Goal: Check status: Check status

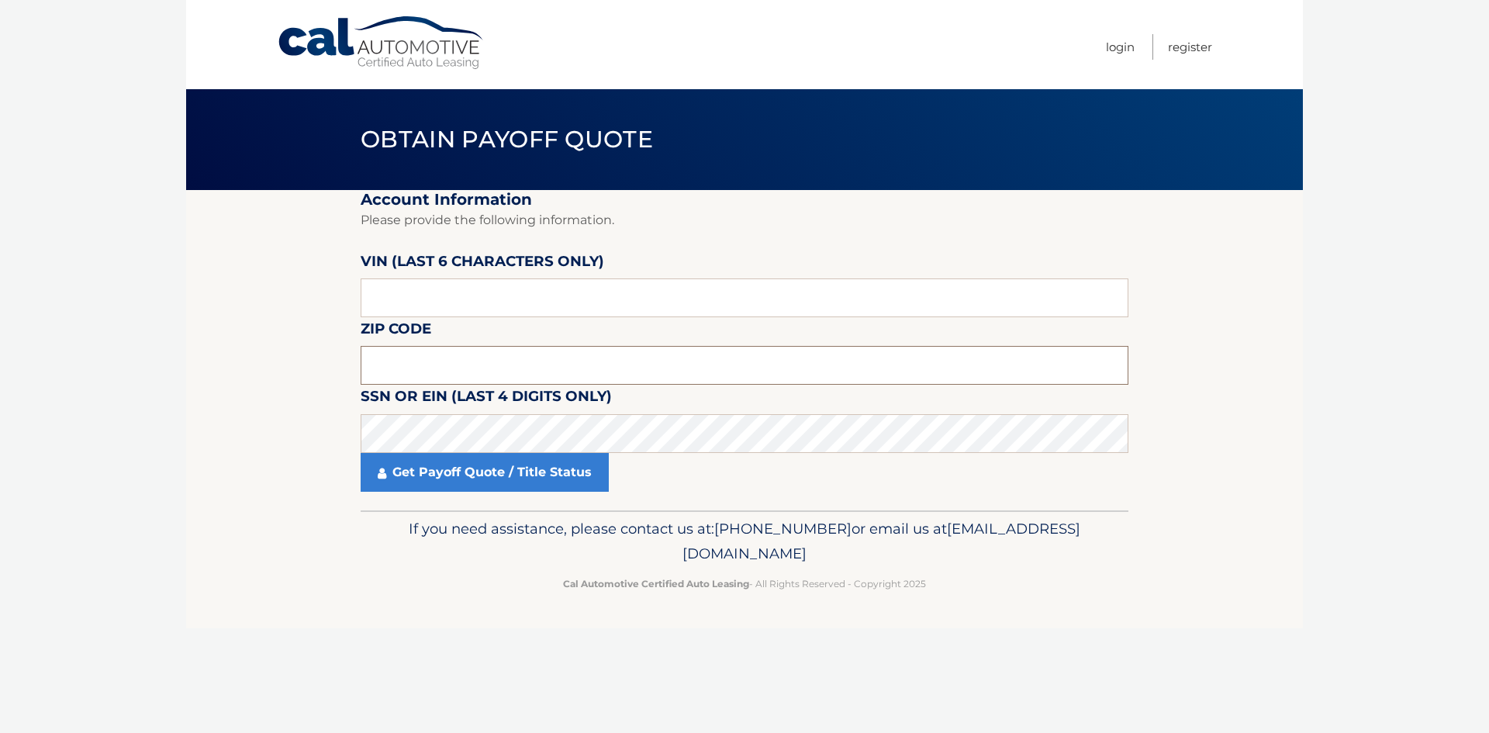
click at [415, 361] on input "text" at bounding box center [745, 365] width 768 height 39
click at [461, 354] on input "text" at bounding box center [745, 365] width 768 height 39
click at [492, 367] on input "text" at bounding box center [745, 365] width 768 height 39
click at [368, 366] on input "text" at bounding box center [745, 365] width 768 height 39
click at [377, 307] on input "text" at bounding box center [745, 297] width 768 height 39
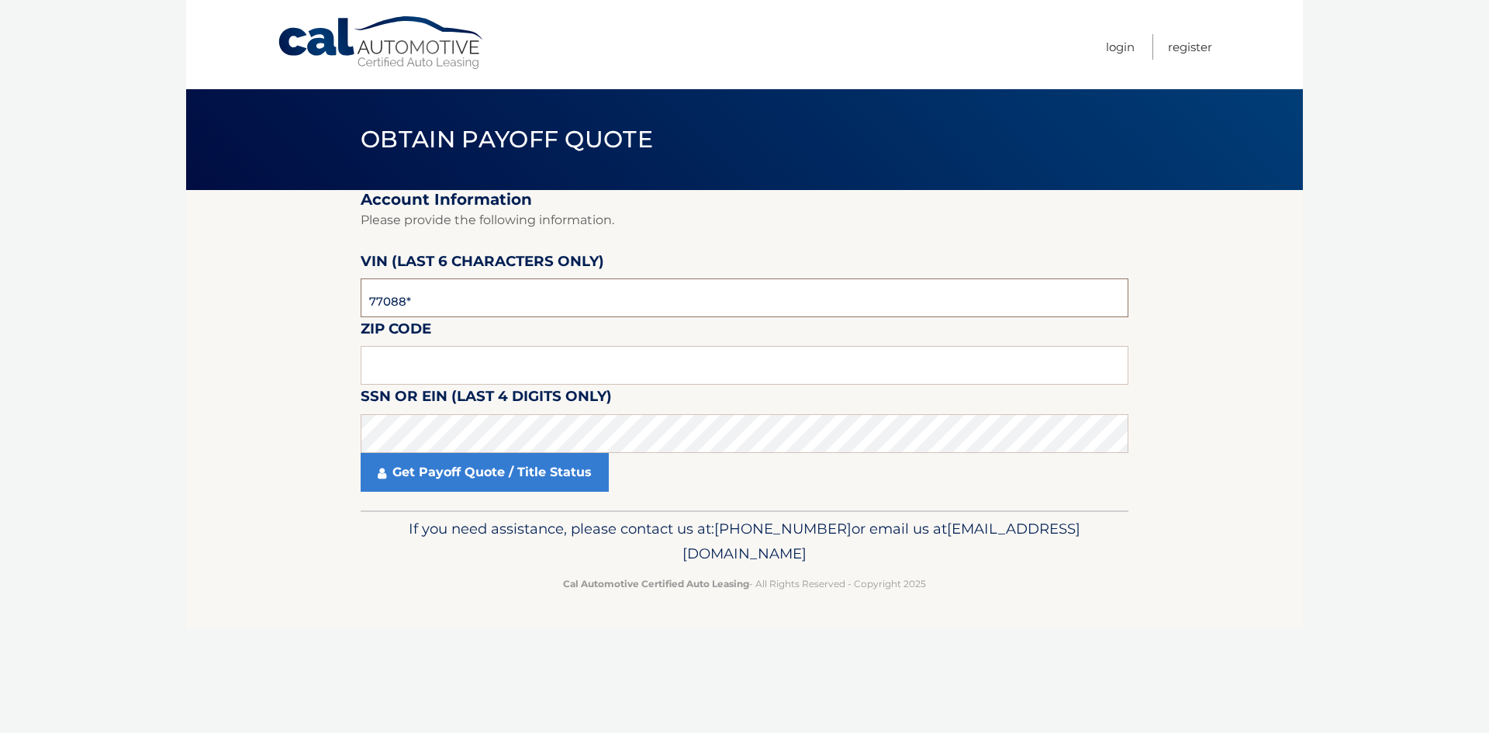
type input "770889"
click at [467, 375] on input "text" at bounding box center [745, 365] width 768 height 39
click at [395, 363] on input "text" at bounding box center [745, 365] width 768 height 39
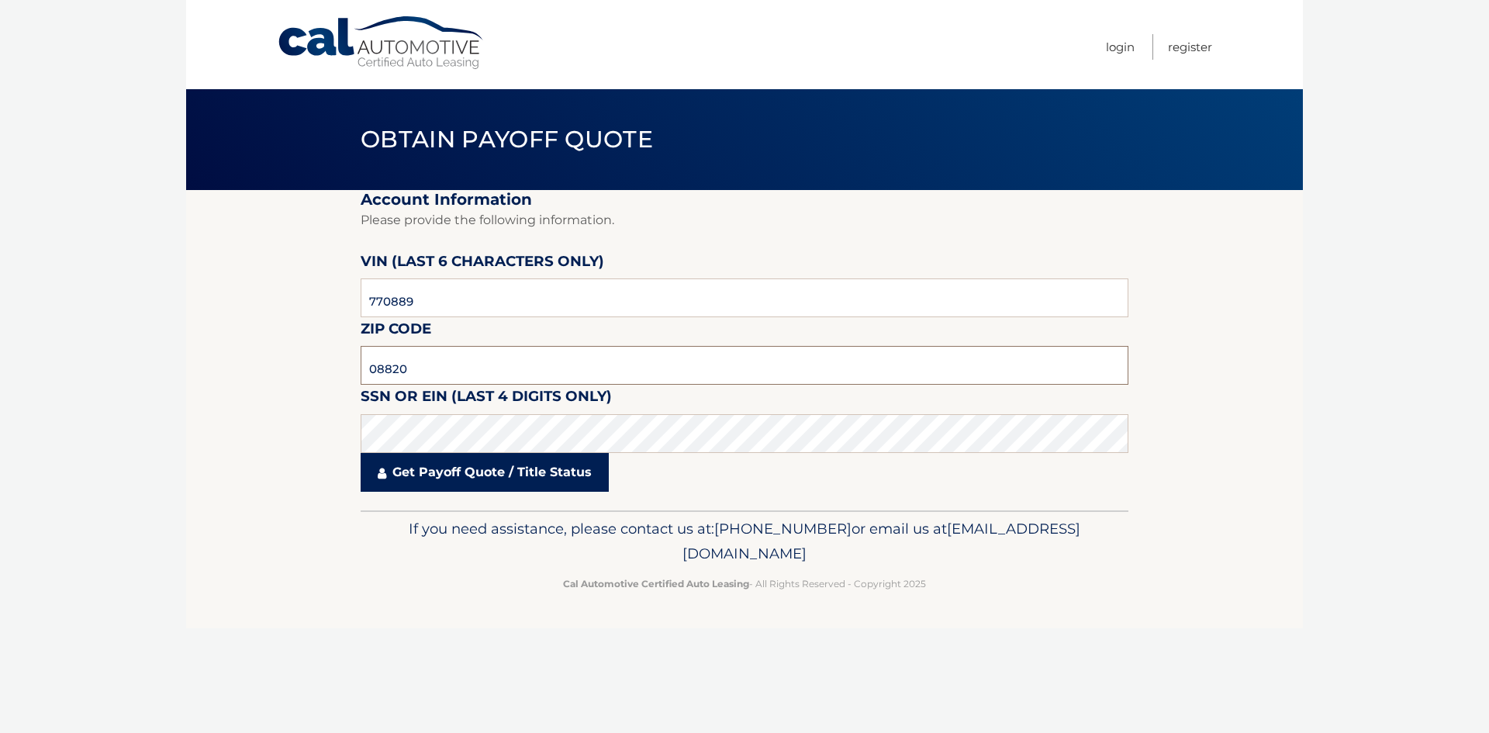
type input "08820"
click at [452, 468] on link "Get Payoff Quote / Title Status" at bounding box center [485, 472] width 248 height 39
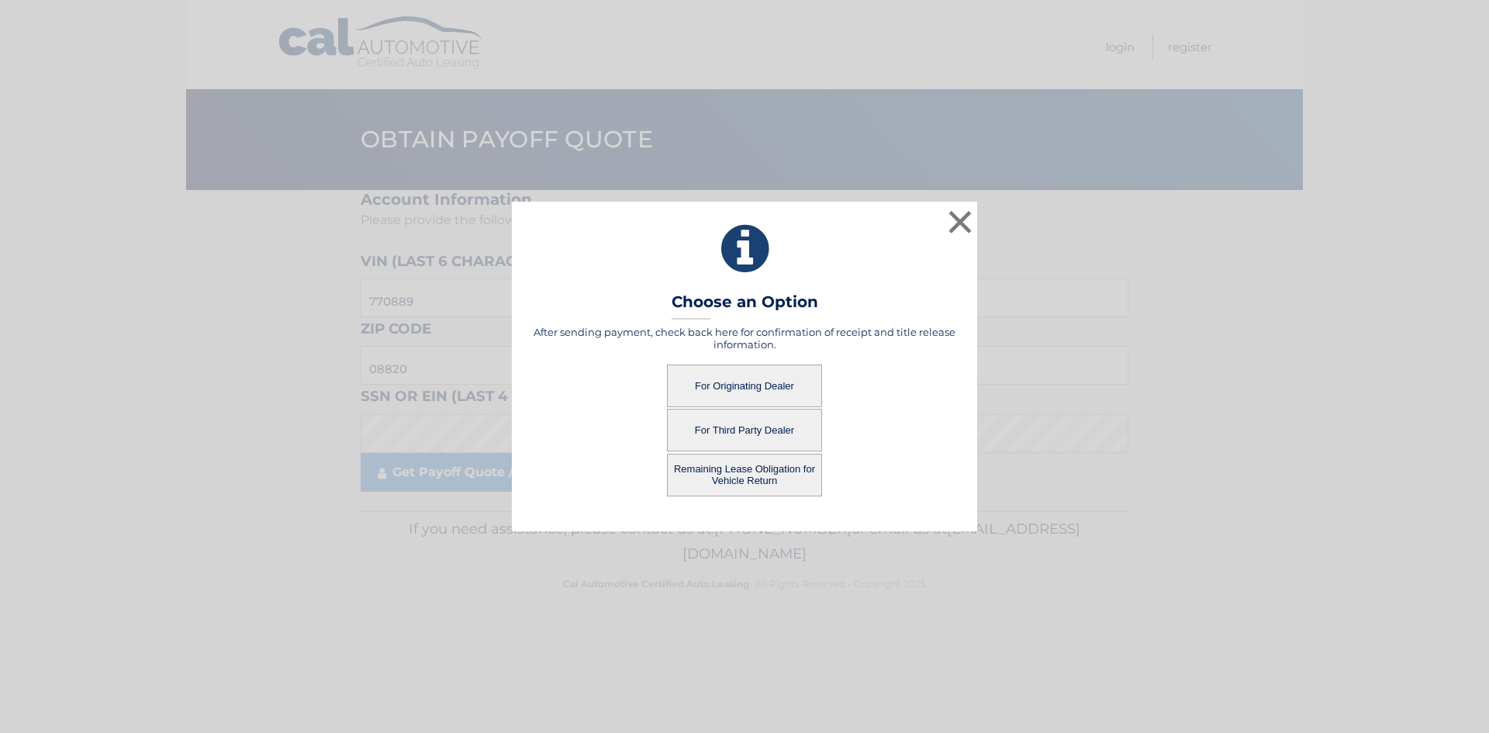
click at [710, 375] on button "For Originating Dealer" at bounding box center [744, 385] width 155 height 43
click at [780, 387] on button "For Originating Dealer" at bounding box center [744, 385] width 155 height 43
